Goal: Information Seeking & Learning: Learn about a topic

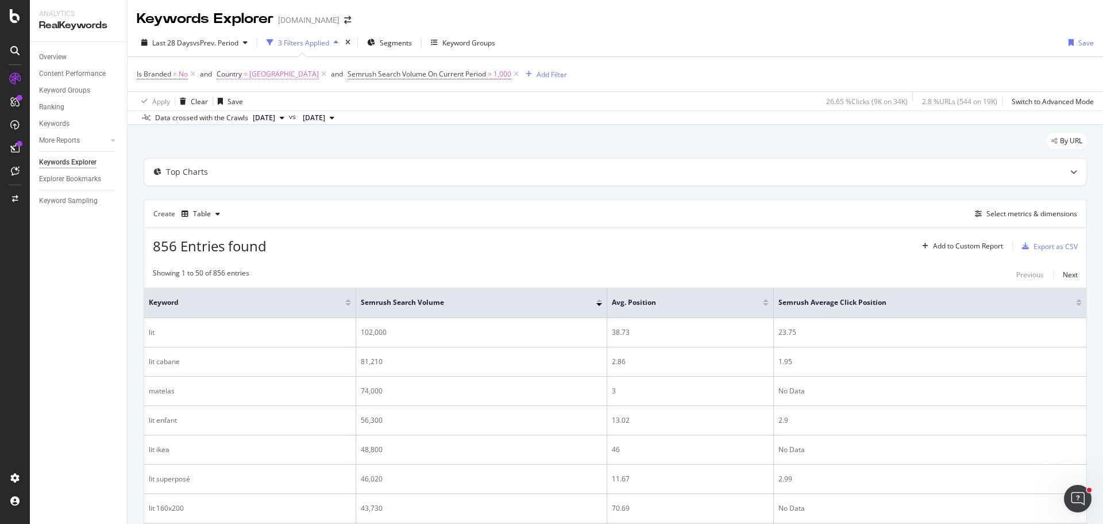
click at [264, 76] on span "[GEOGRAPHIC_DATA]" at bounding box center [284, 74] width 70 height 16
click at [270, 124] on input "fra" at bounding box center [282, 122] width 109 height 18
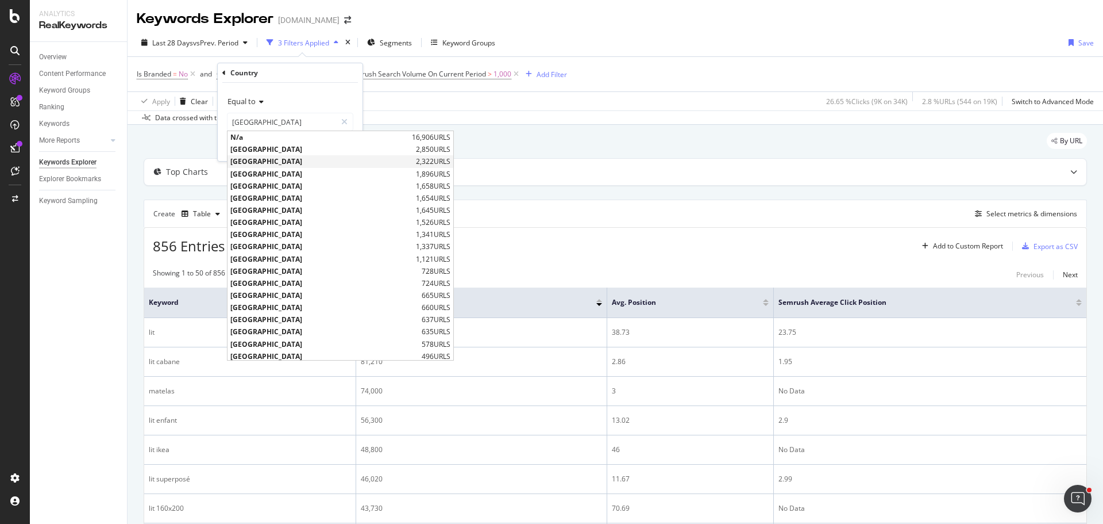
click at [267, 157] on span "[GEOGRAPHIC_DATA]" at bounding box center [321, 161] width 183 height 10
type input "[GEOGRAPHIC_DATA]"
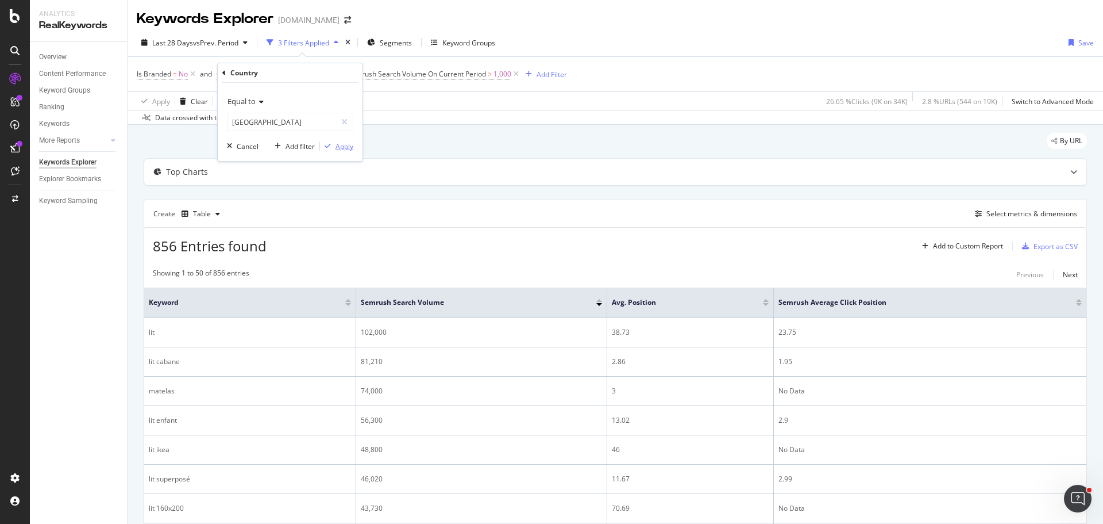
click at [342, 145] on div "Apply" at bounding box center [345, 146] width 18 height 10
click at [319, 76] on icon at bounding box center [324, 73] width 10 height 11
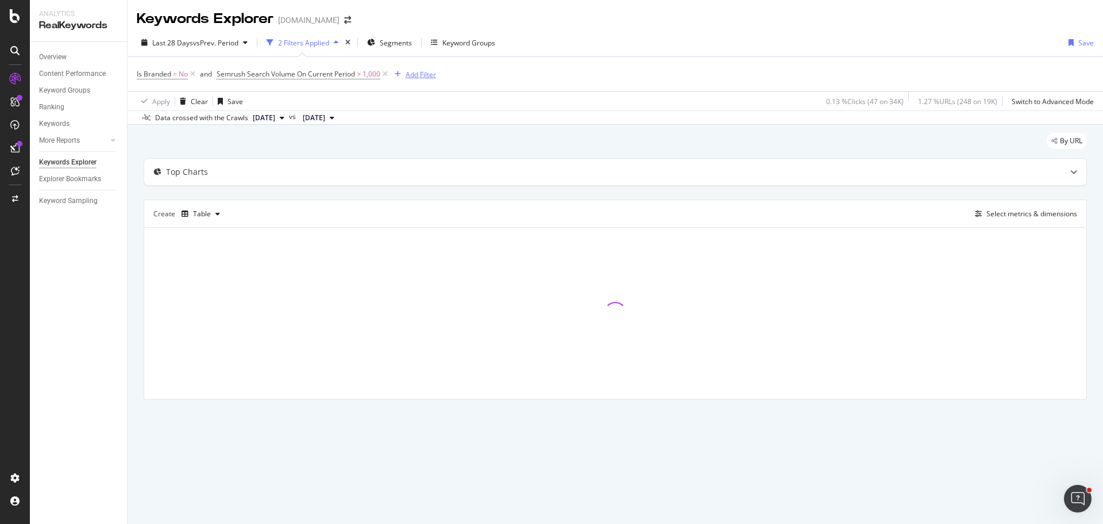
click at [419, 75] on div "Add Filter" at bounding box center [421, 75] width 30 height 10
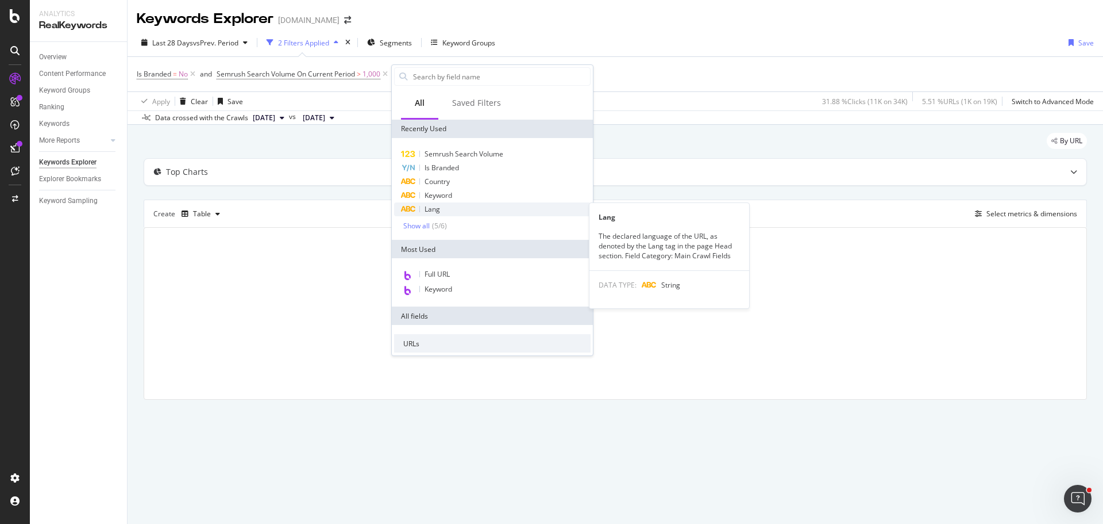
click at [448, 209] on div "Lang" at bounding box center [492, 209] width 197 height 14
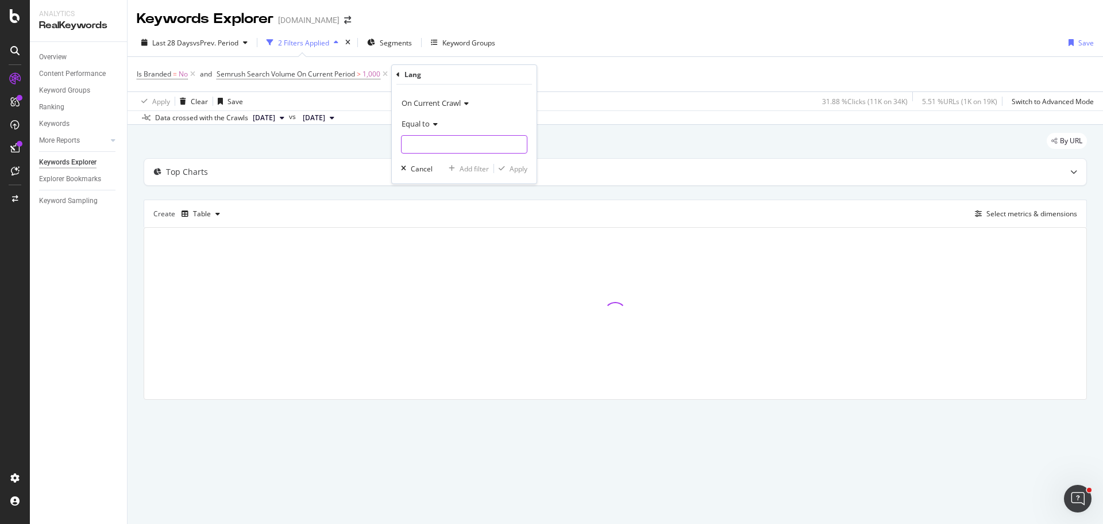
click at [428, 142] on input "text" at bounding box center [464, 144] width 125 height 18
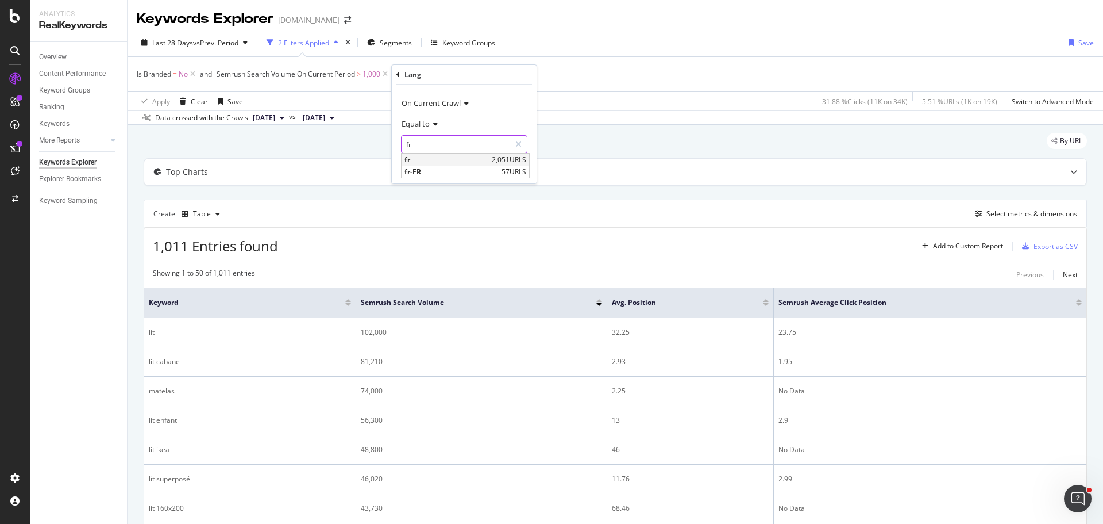
type input "fr"
click at [427, 160] on span "fr" at bounding box center [447, 160] width 84 height 10
click at [510, 170] on div "Apply" at bounding box center [519, 169] width 18 height 10
click at [433, 79] on span "fr" at bounding box center [434, 74] width 5 height 16
click at [453, 148] on input "fr" at bounding box center [475, 142] width 109 height 18
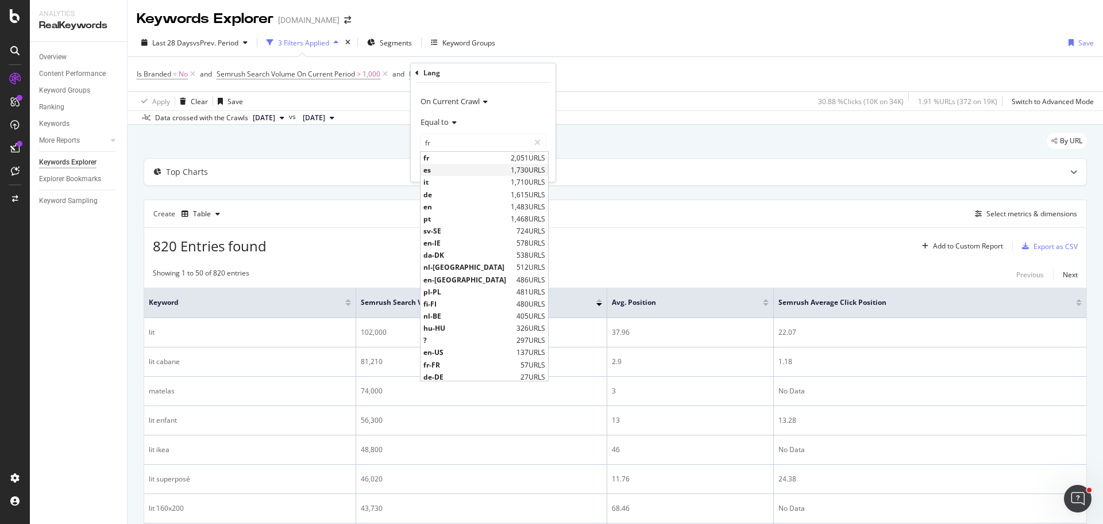
click at [455, 168] on span "es" at bounding box center [466, 170] width 84 height 10
type input "es"
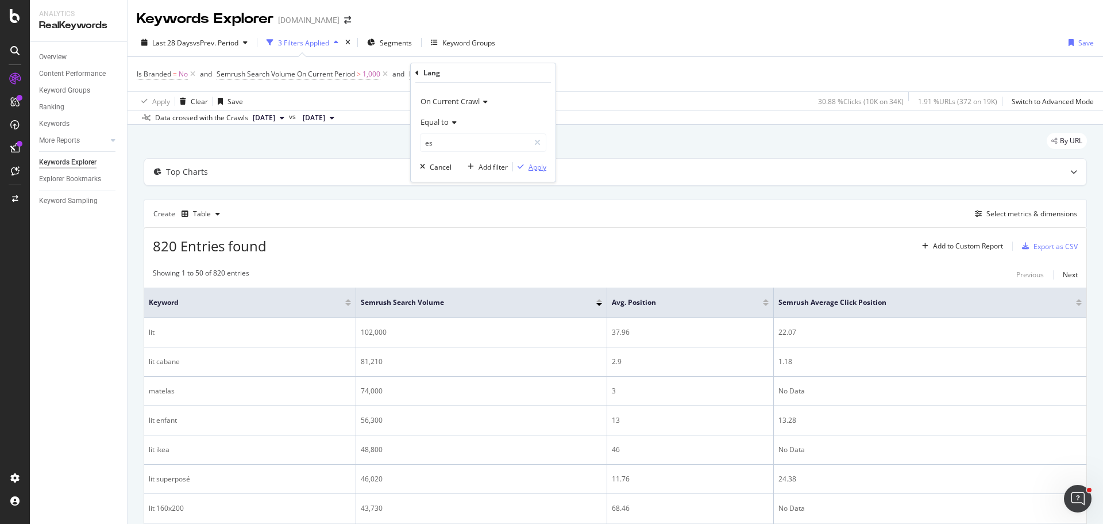
click at [533, 168] on div "Apply" at bounding box center [538, 167] width 18 height 10
click at [477, 76] on div "Add Filter" at bounding box center [480, 75] width 30 height 10
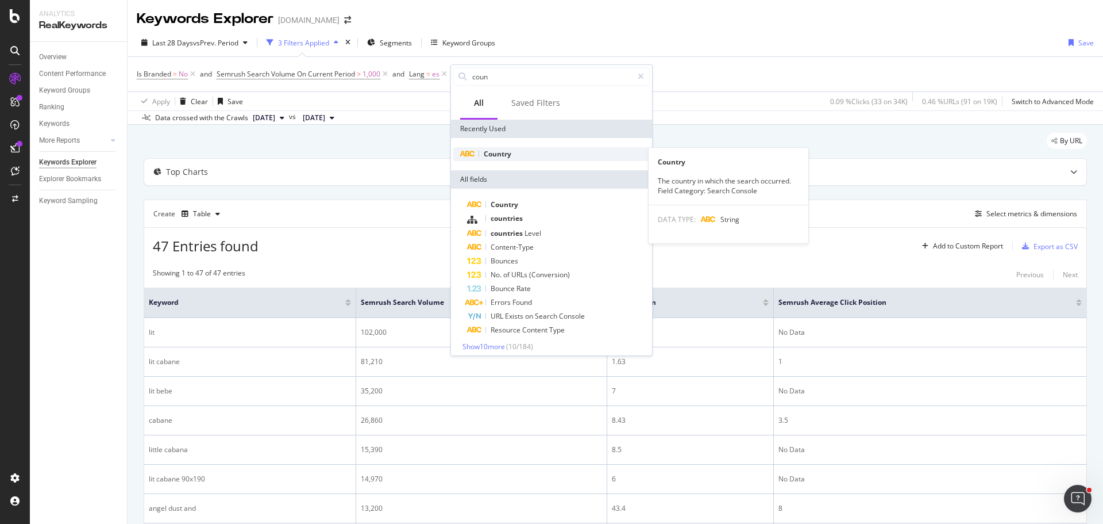
type input "coun"
click at [522, 156] on div "Country" at bounding box center [551, 154] width 197 height 14
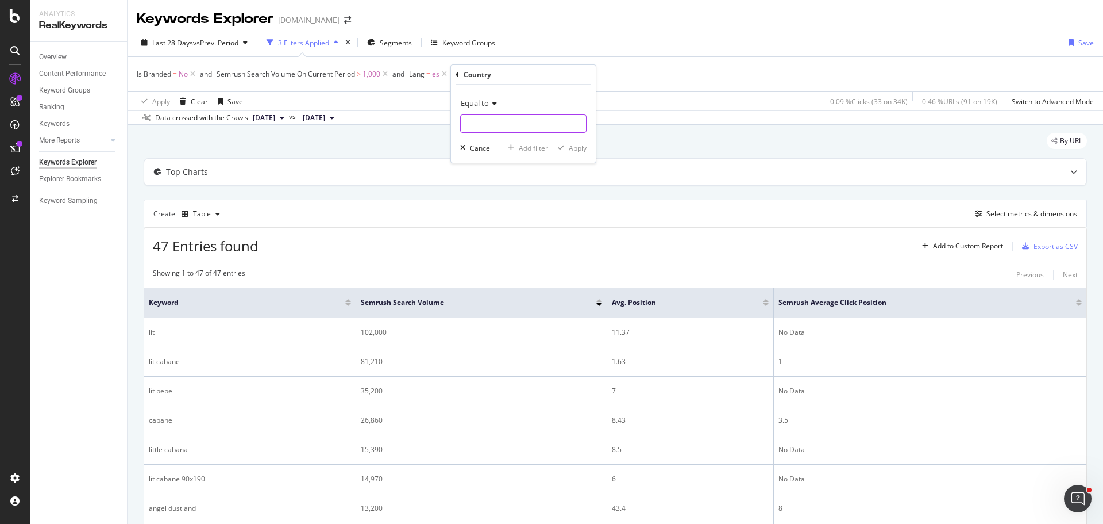
click at [487, 126] on input "text" at bounding box center [523, 123] width 125 height 18
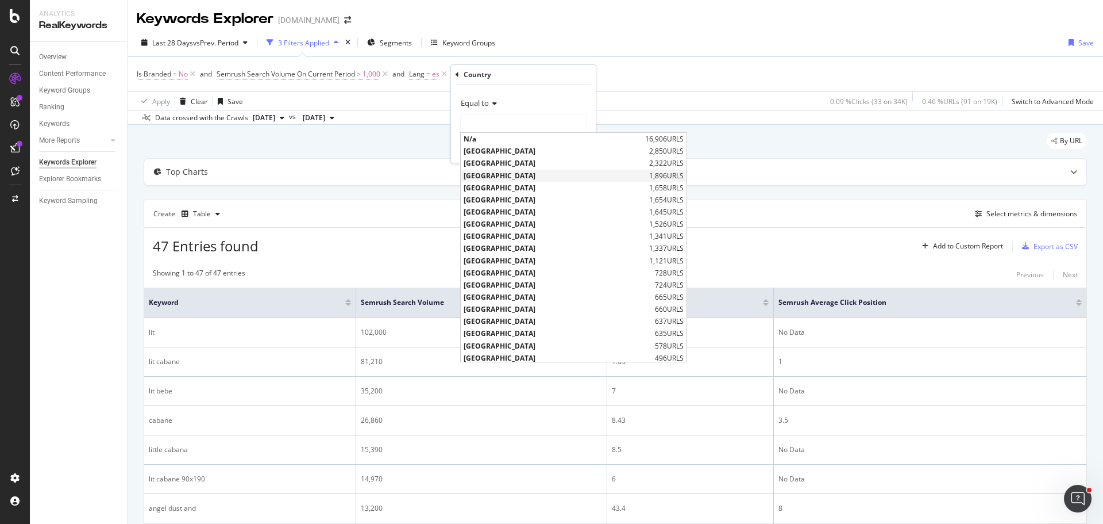
click at [491, 171] on span "[GEOGRAPHIC_DATA]" at bounding box center [555, 176] width 183 height 10
type input "[GEOGRAPHIC_DATA]"
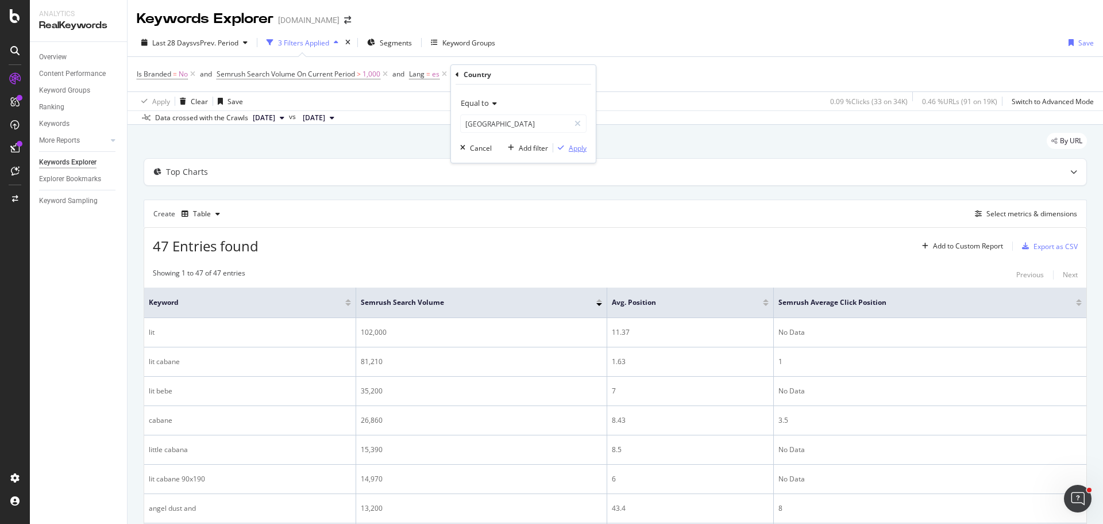
click at [564, 144] on icon "button" at bounding box center [561, 147] width 6 height 7
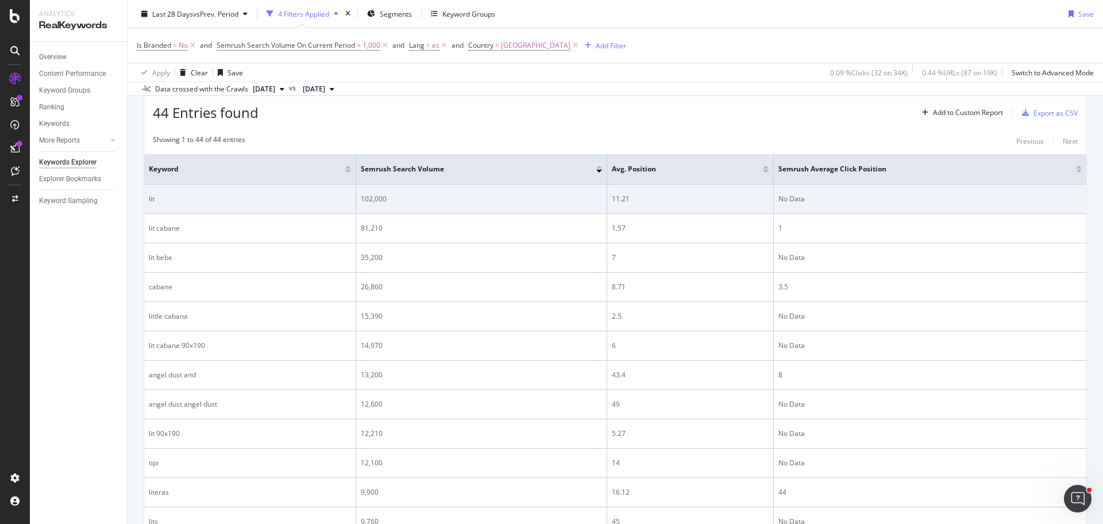
scroll to position [116, 0]
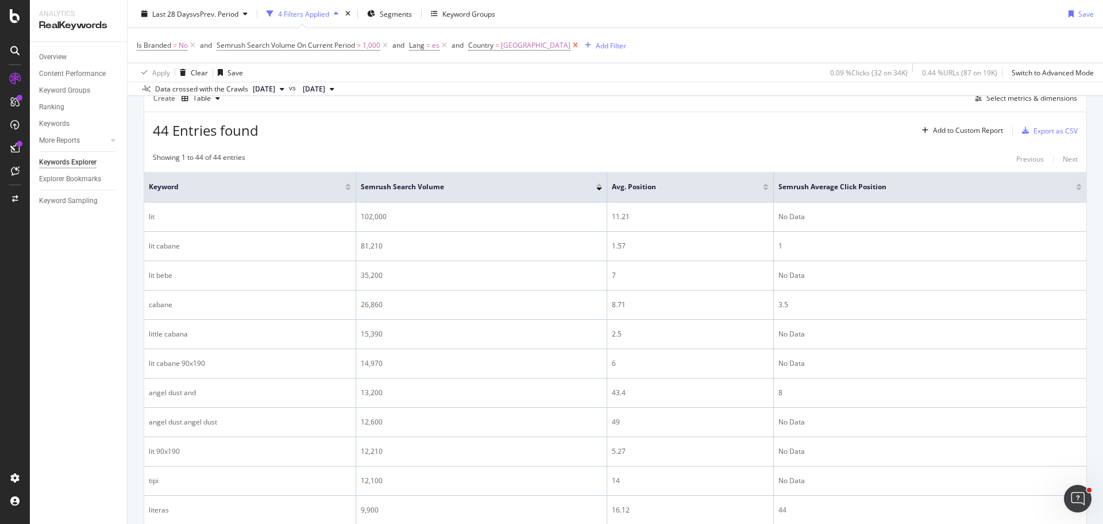
click at [571, 47] on icon at bounding box center [576, 45] width 10 height 11
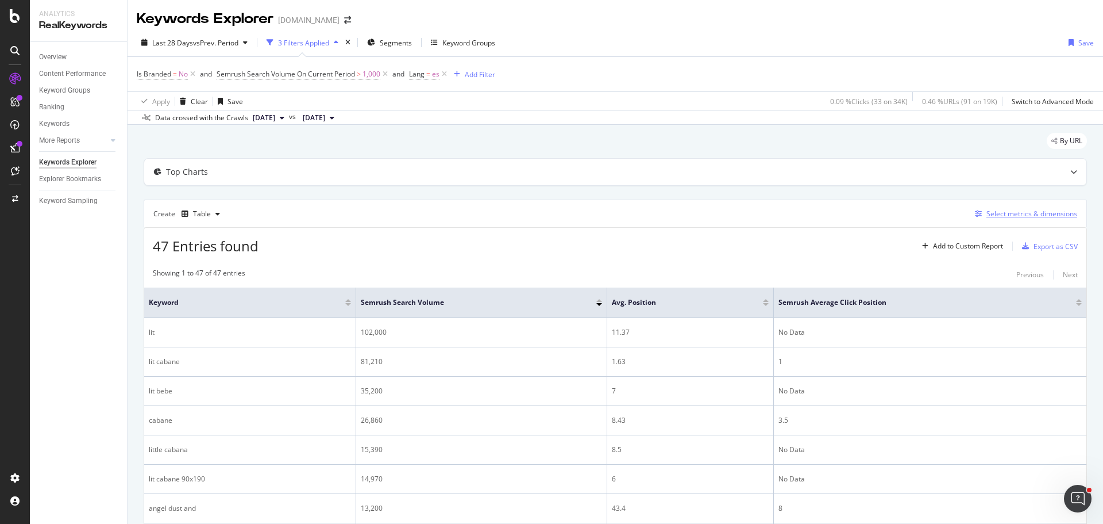
click at [1007, 214] on div "Select metrics & dimensions" at bounding box center [1032, 214] width 91 height 10
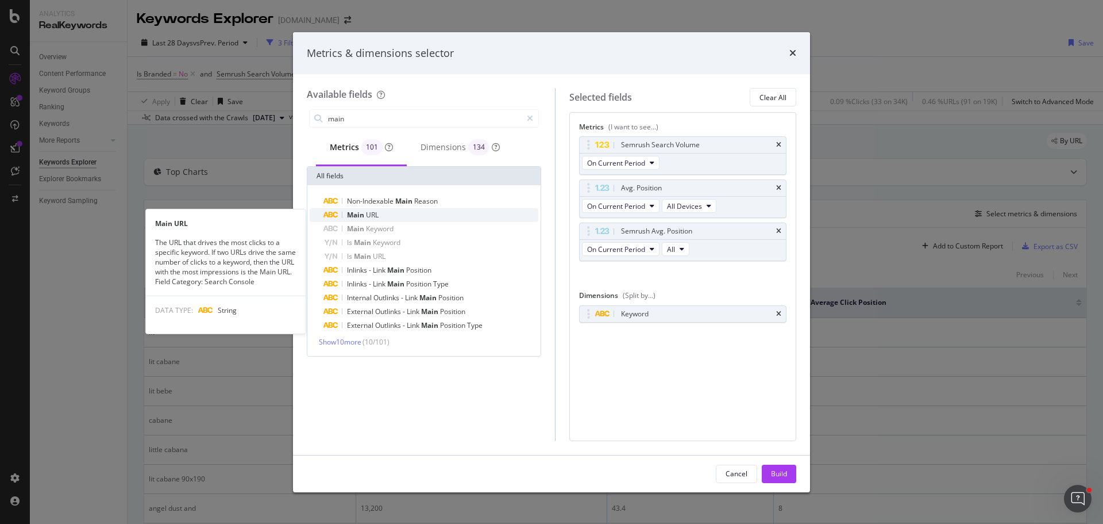
type input "main"
click at [375, 214] on span "URL" at bounding box center [372, 215] width 13 height 10
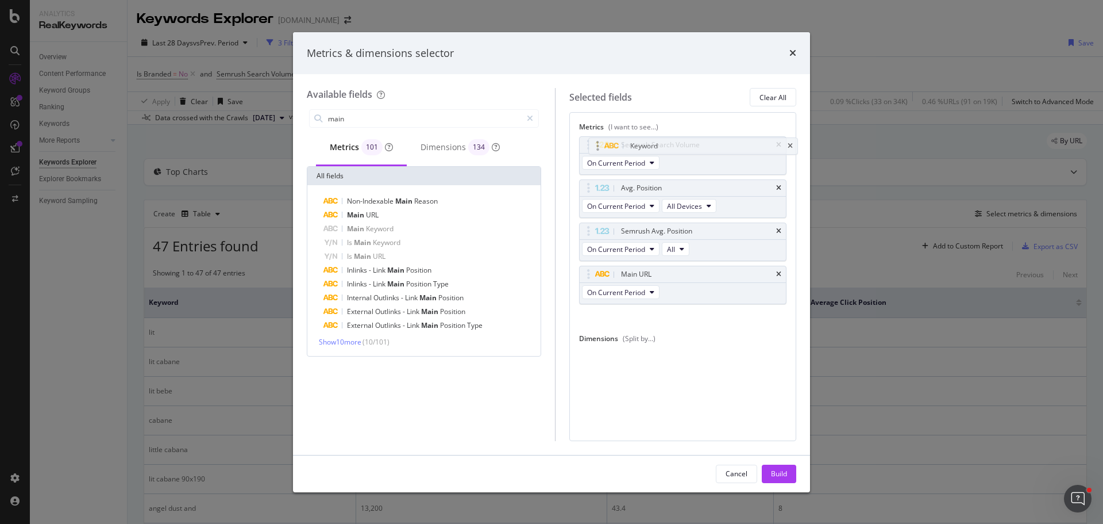
drag, startPoint x: 587, startPoint y: 355, endPoint x: 598, endPoint y: 144, distance: 211.2
click at [598, 144] on body "Analytics RealKeywords Overview Content Performance Keyword Groups Ranking Keyw…" at bounding box center [551, 262] width 1103 height 524
click at [740, 475] on div "Cancel" at bounding box center [737, 473] width 22 height 10
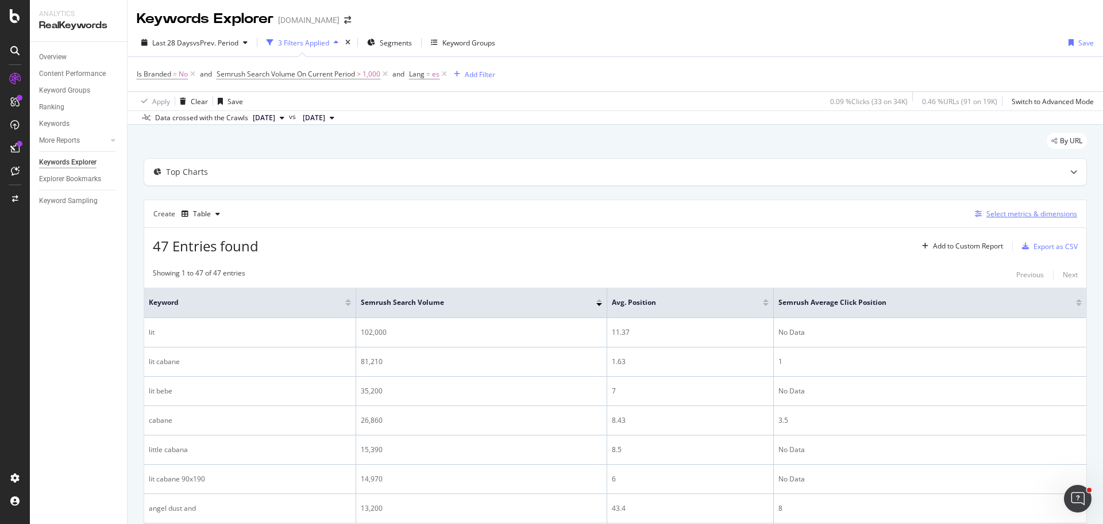
click at [999, 214] on div "Select metrics & dimensions" at bounding box center [1032, 214] width 91 height 10
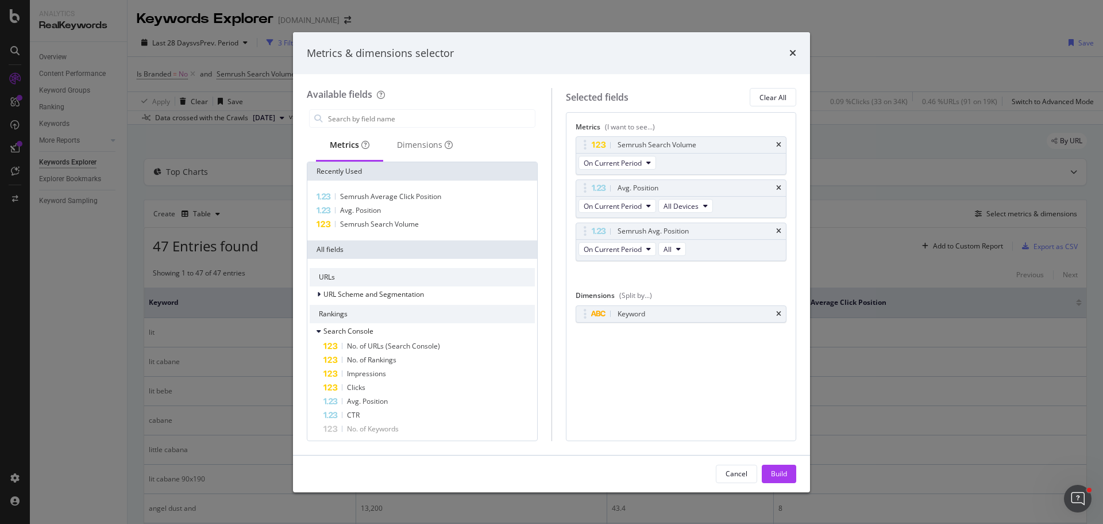
click at [698, 280] on div "Semrush Search Volume On Current Period Avg. Position On Current Period All Dev…" at bounding box center [681, 210] width 211 height 149
click at [392, 116] on input "modal" at bounding box center [431, 118] width 208 height 17
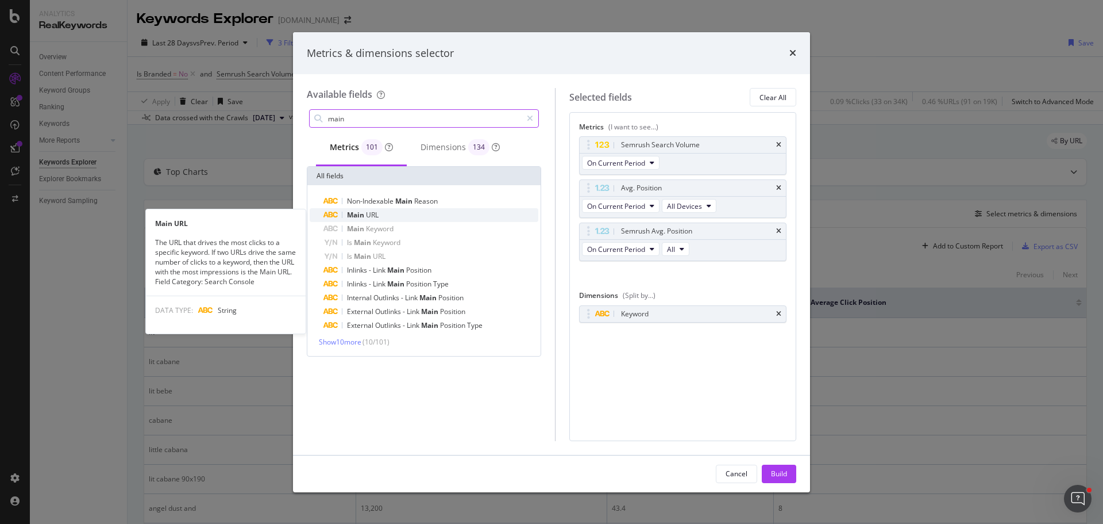
type input "main"
click at [396, 209] on div "Main URL" at bounding box center [431, 215] width 215 height 14
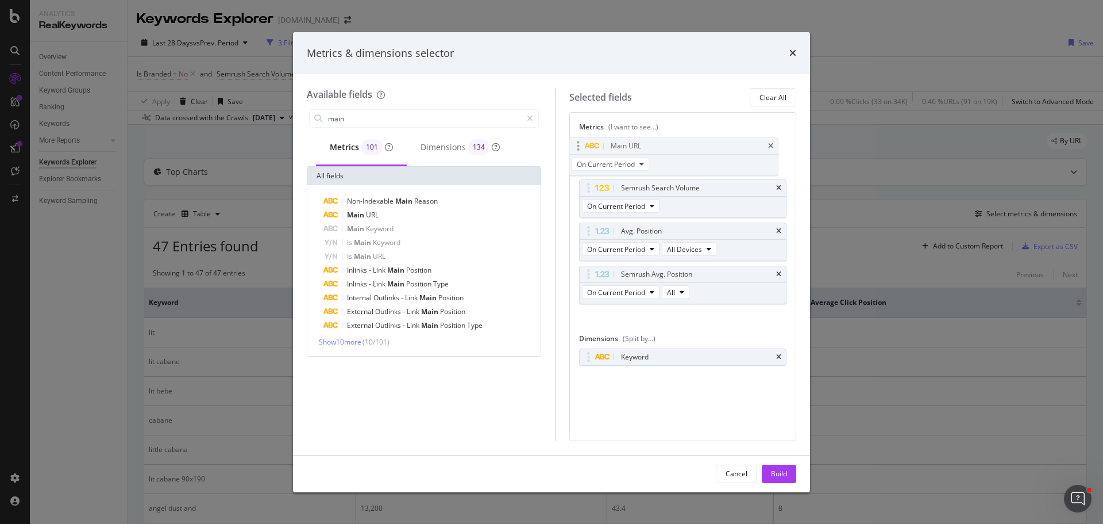
drag, startPoint x: 589, startPoint y: 276, endPoint x: 581, endPoint y: 148, distance: 128.4
click at [581, 148] on body "Analytics RealKeywords Overview Content Performance Keyword Groups Ranking Keyw…" at bounding box center [551, 262] width 1103 height 524
click at [770, 476] on button "Build" at bounding box center [779, 473] width 34 height 18
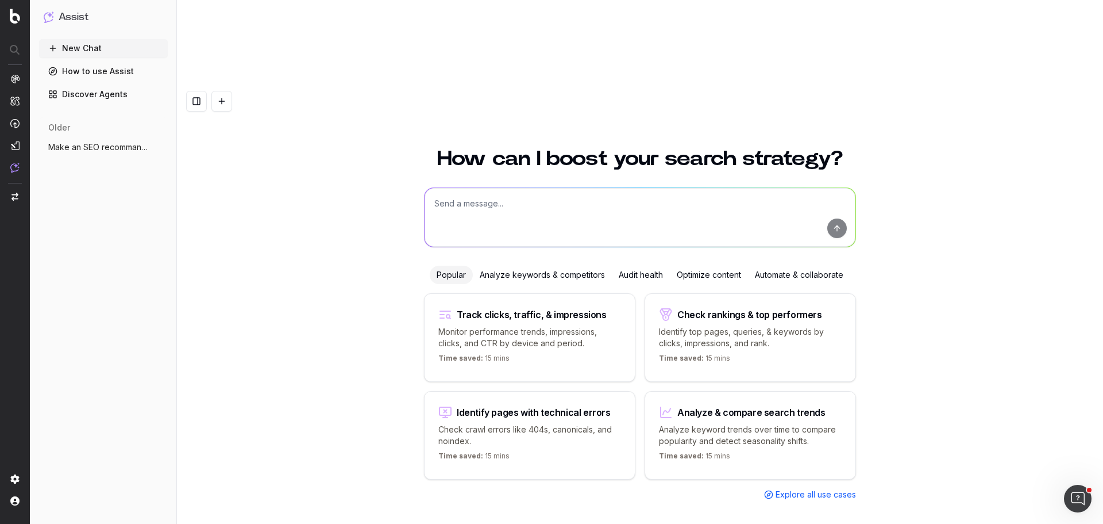
click at [566, 266] on div "Analyze keywords & competitors" at bounding box center [542, 275] width 139 height 18
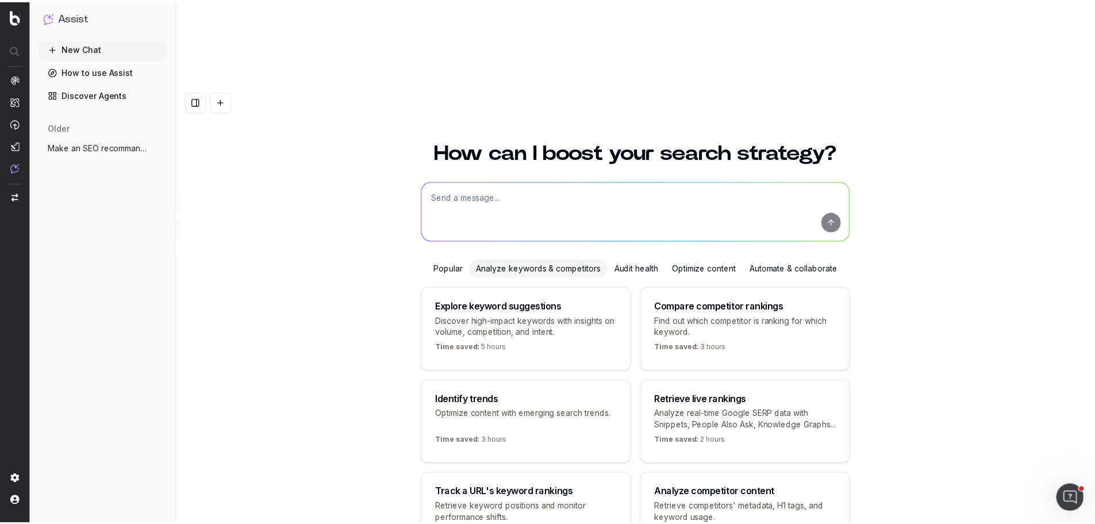
scroll to position [32, 0]
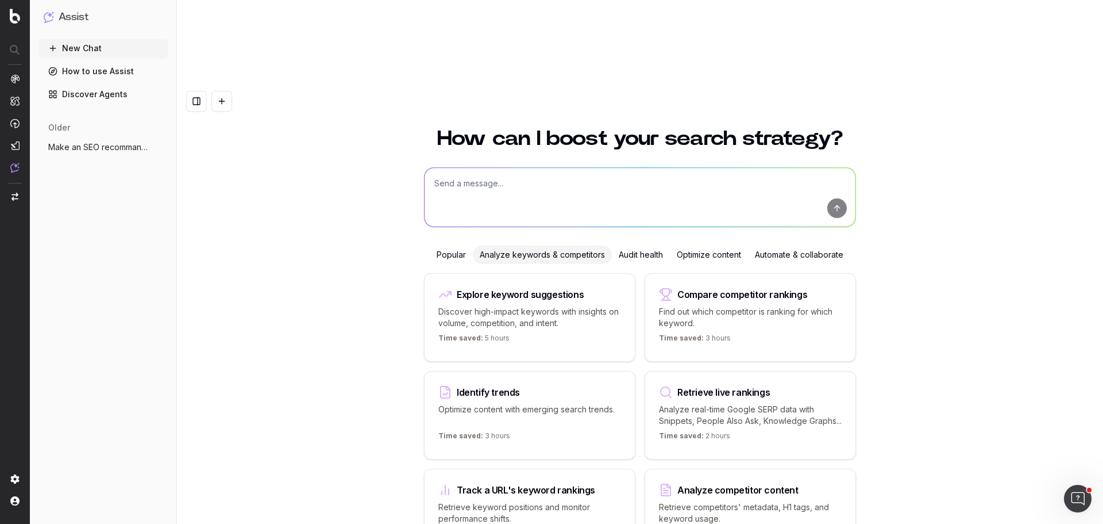
click at [101, 93] on link "Discover Agents" at bounding box center [103, 94] width 129 height 18
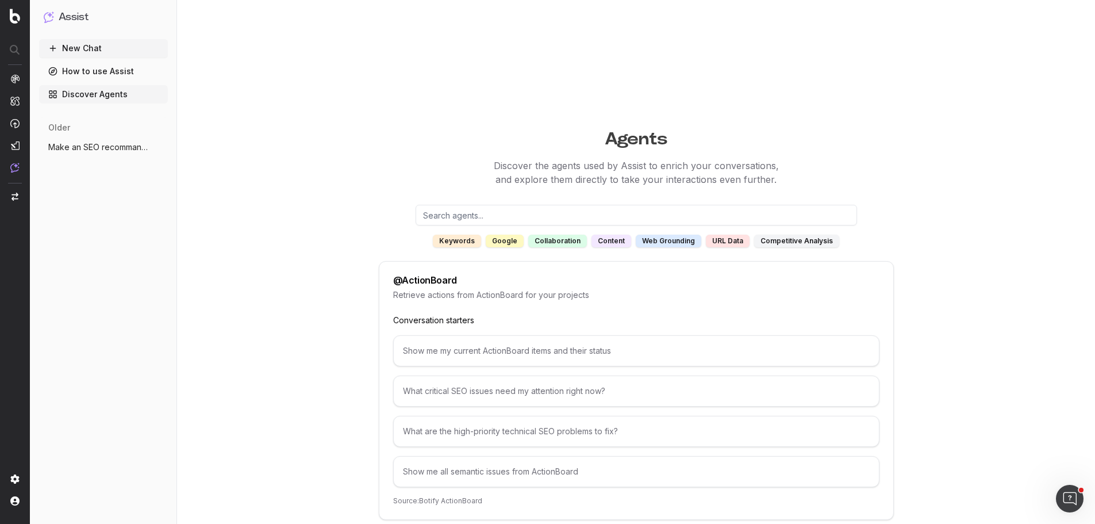
click at [106, 93] on link "Discover Agents" at bounding box center [103, 94] width 129 height 18
